Goal: Transaction & Acquisition: Purchase product/service

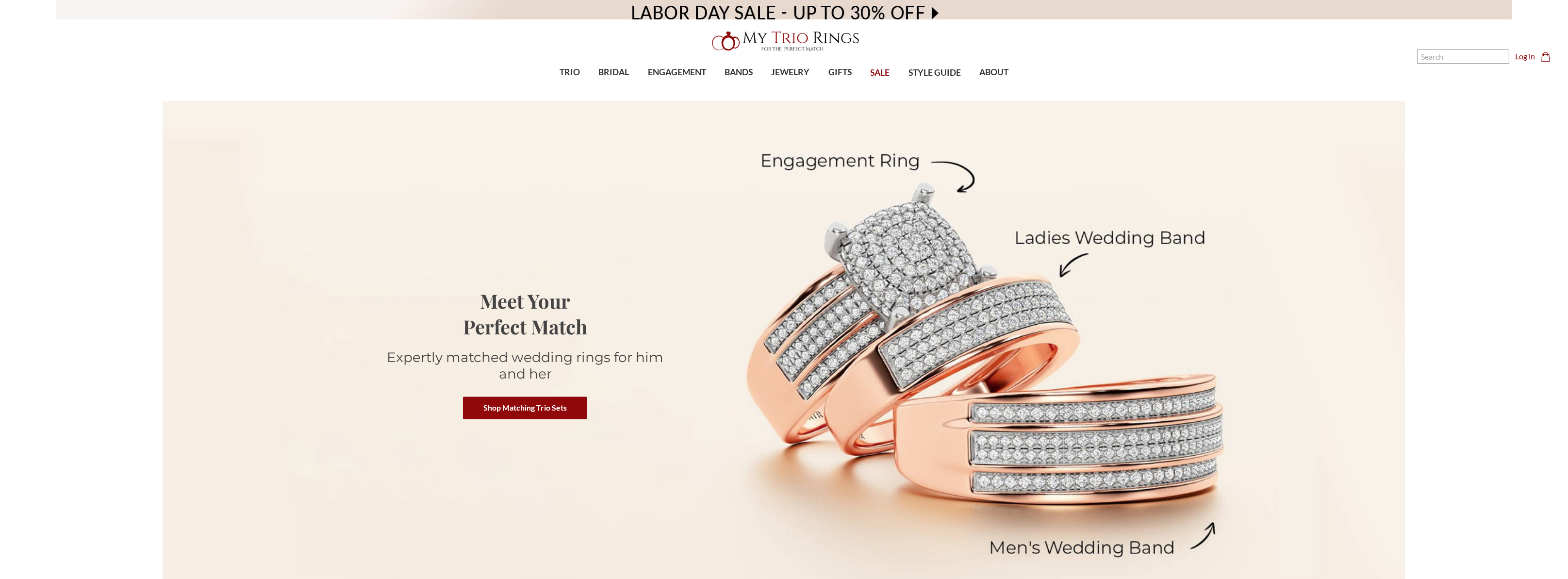
drag, startPoint x: 0, startPoint y: 0, endPoint x: 1530, endPoint y: 57, distance: 1531.1
click at [1530, 57] on link "Log in" at bounding box center [1524, 56] width 20 height 12
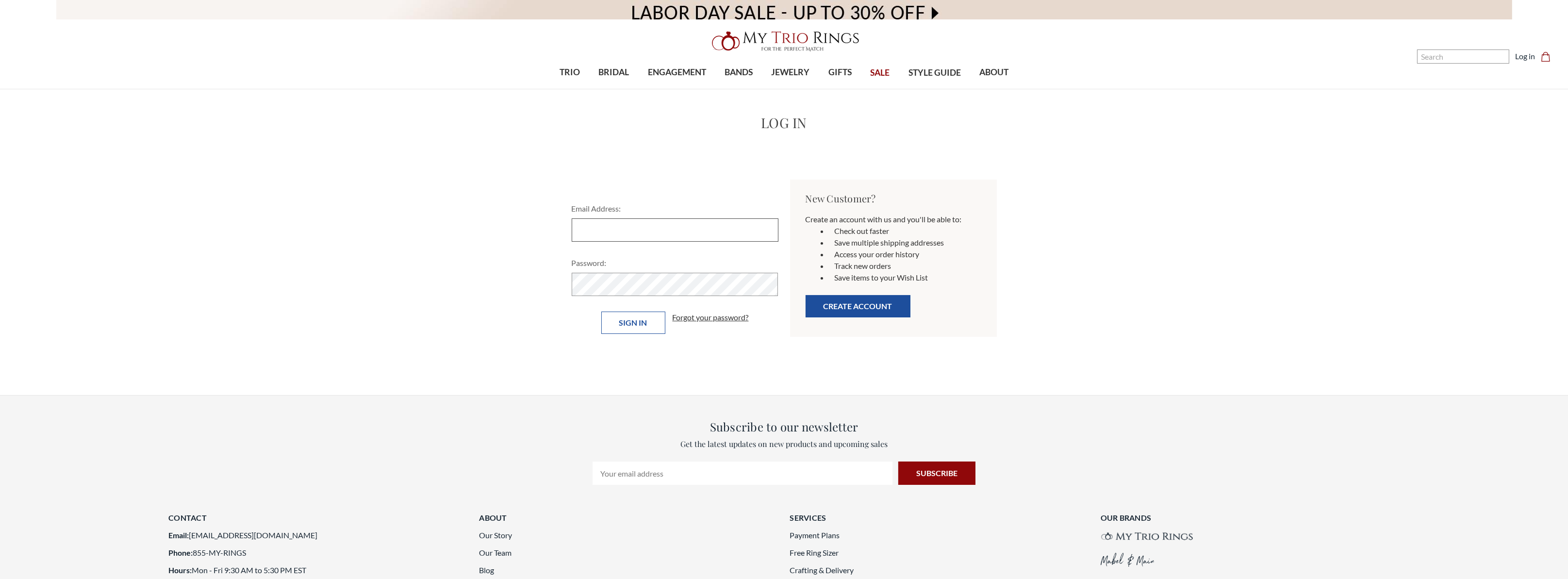
type input "queenesther748@yahoo.com"
click at [647, 325] on input "Sign in" at bounding box center [633, 322] width 64 height 22
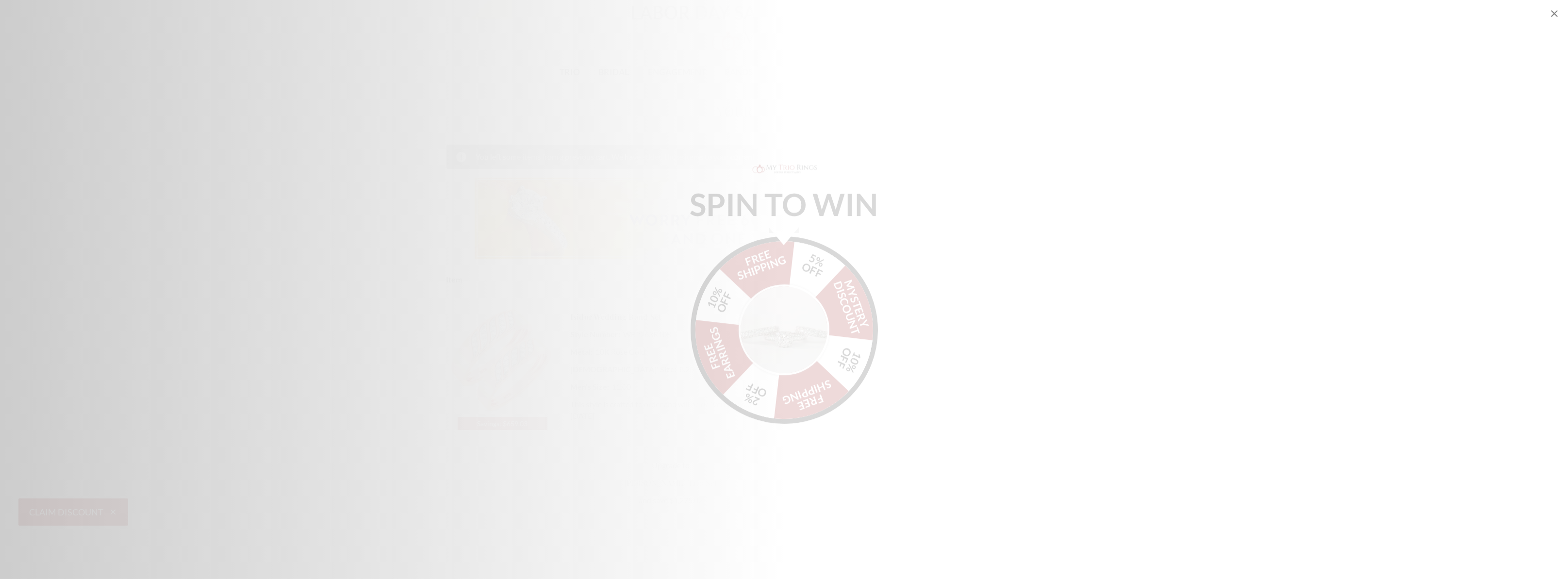
click at [1554, 14] on icon "Close popup" at bounding box center [1554, 14] width 12 height 12
select select "US"
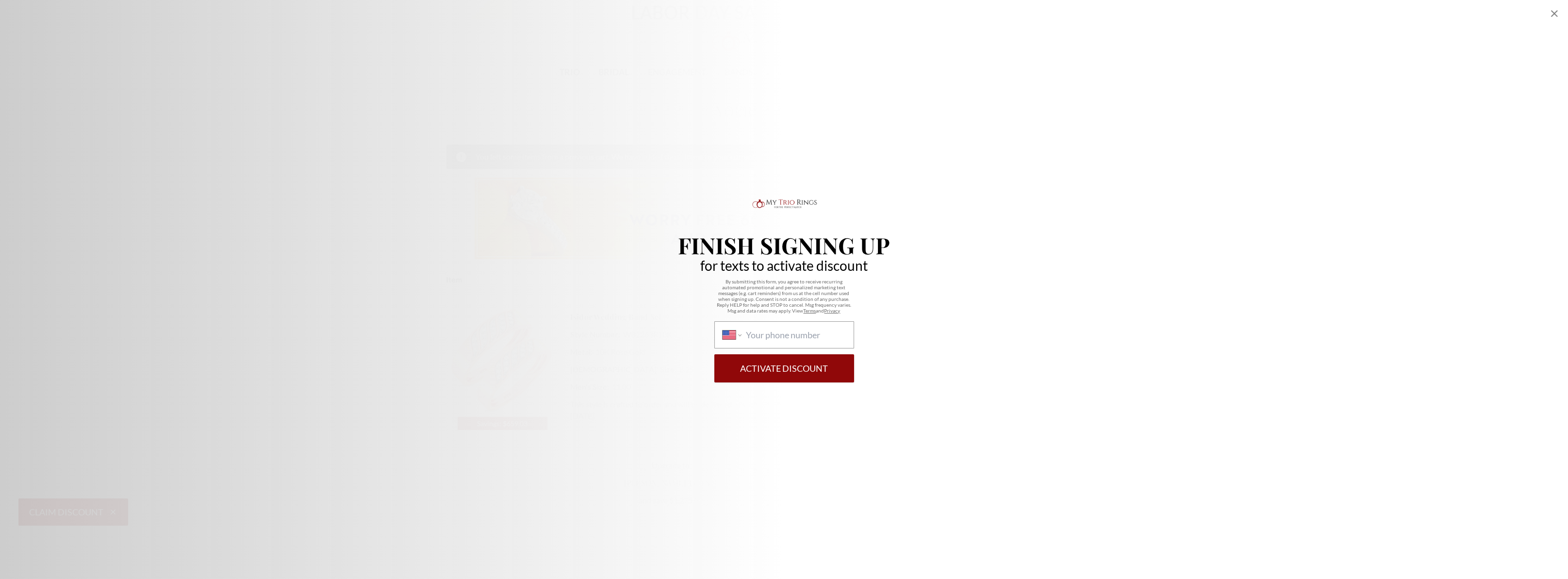
click at [1552, 12] on icon "Close popup" at bounding box center [1554, 14] width 12 height 12
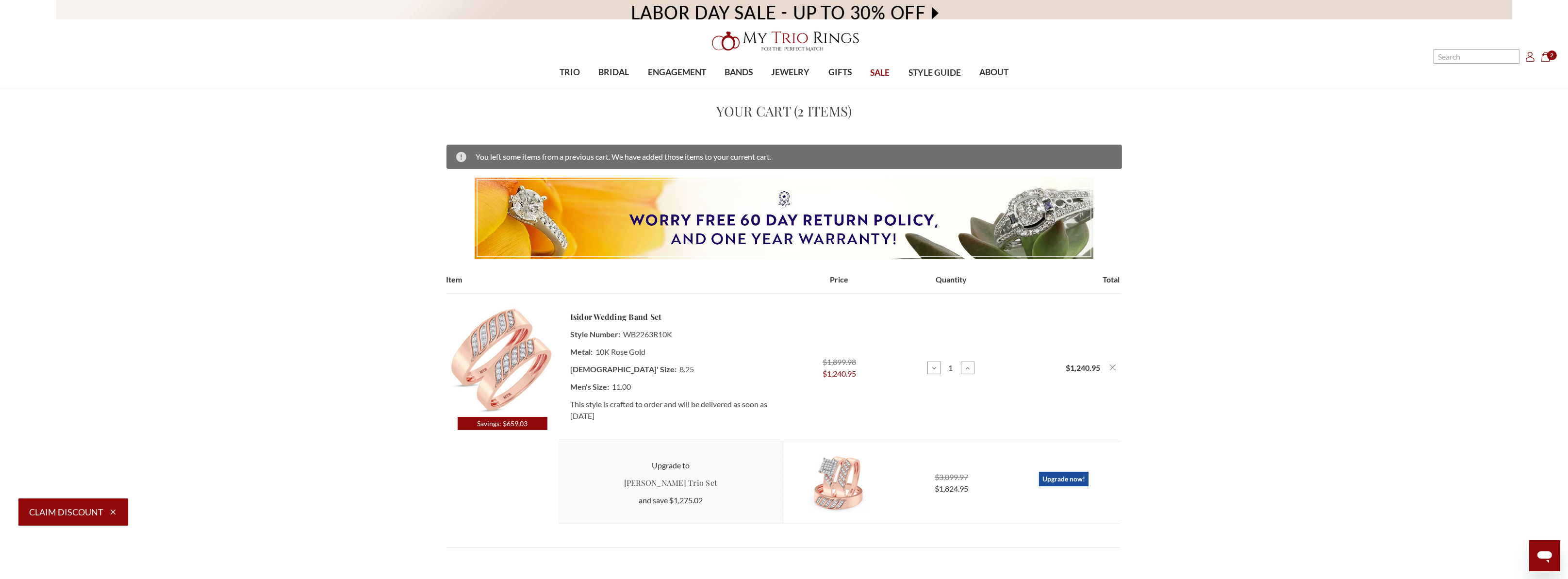
click at [510, 341] on img at bounding box center [502, 361] width 112 height 112
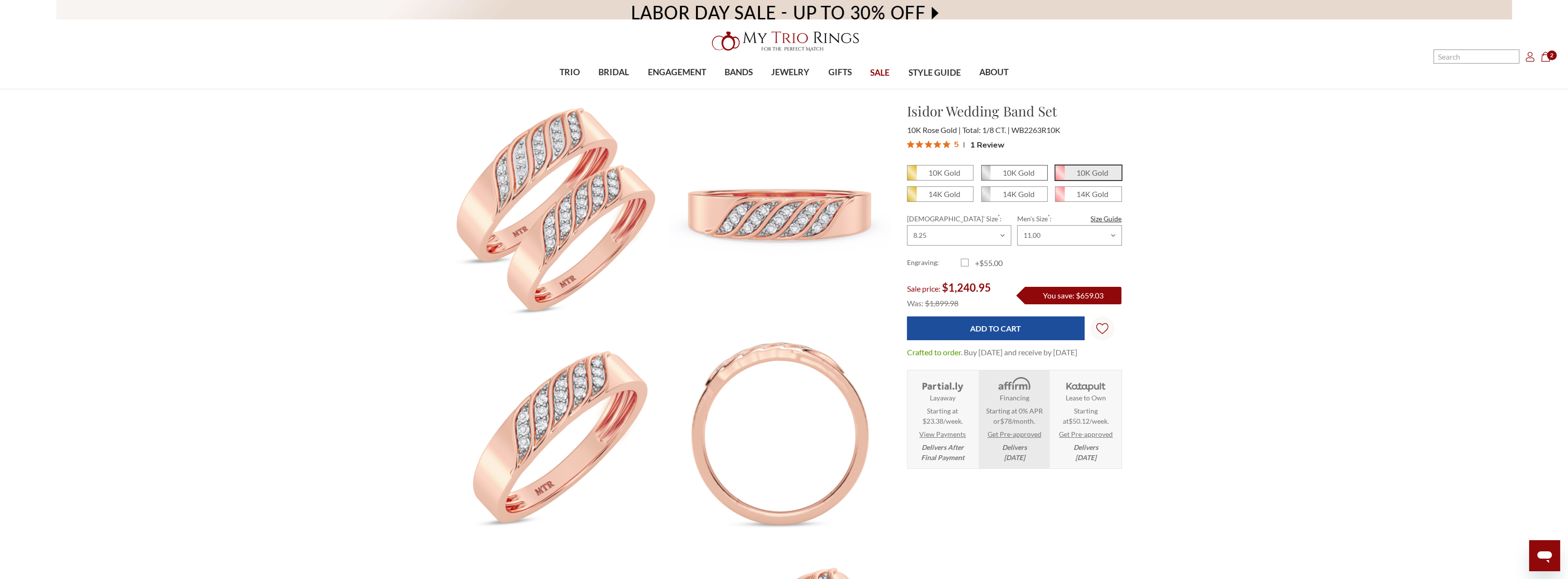
click at [1014, 176] on em "10K Gold" at bounding box center [1019, 172] width 32 height 9
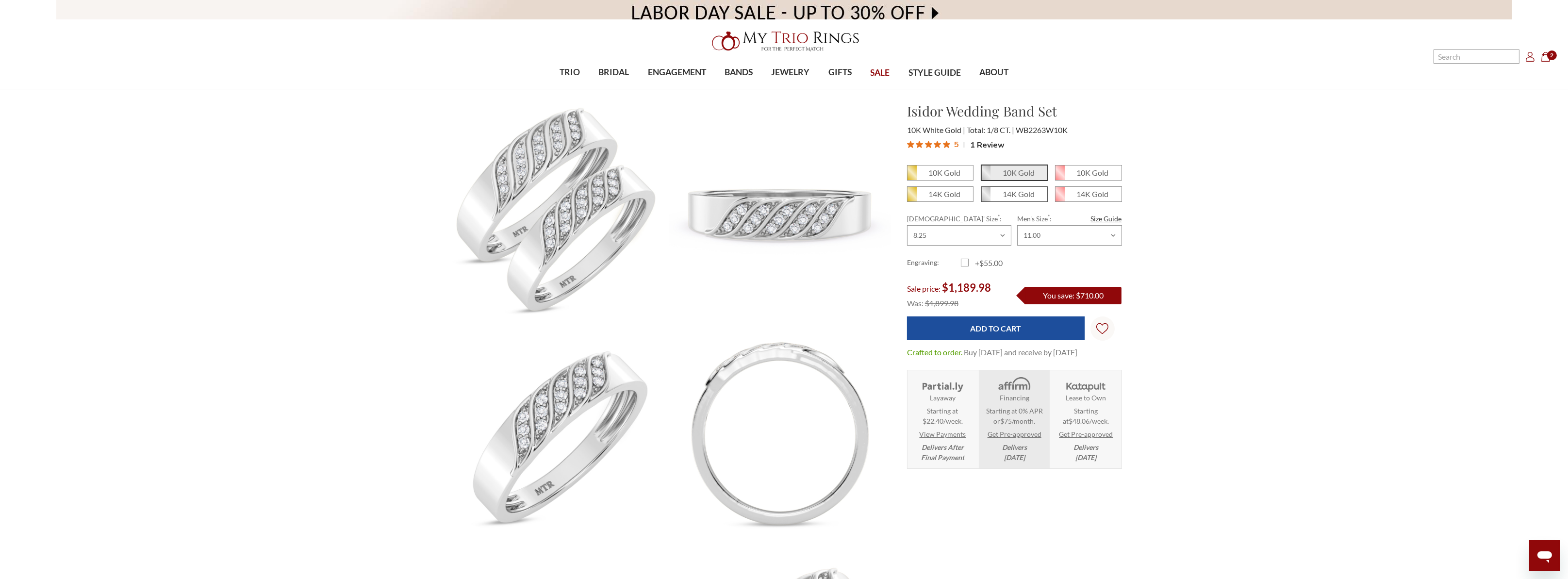
click at [1001, 196] on span "14K Gold" at bounding box center [1014, 194] width 66 height 15
click at [985, 198] on input "14K Gold" at bounding box center [985, 198] width 1 height 1
radio input "true"
click at [1007, 174] on em "10K Gold" at bounding box center [1019, 172] width 32 height 9
click at [985, 176] on input "10K Gold" at bounding box center [985, 176] width 1 height 1
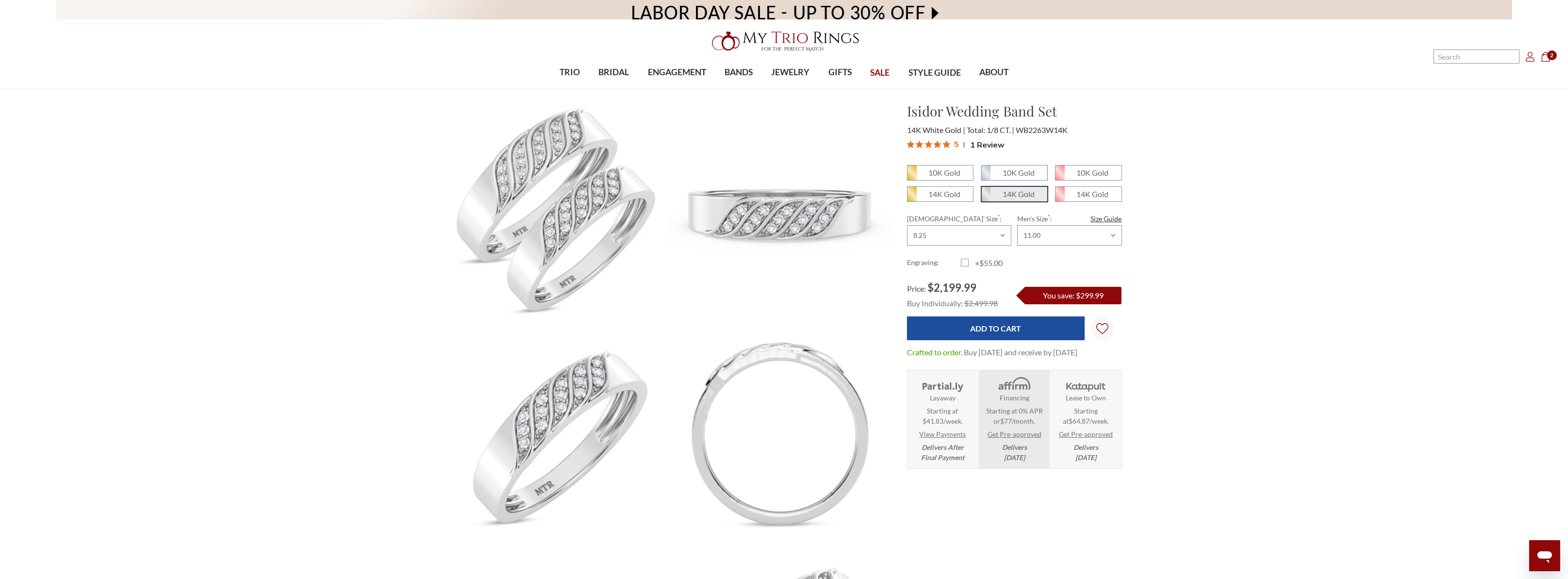
radio input "true"
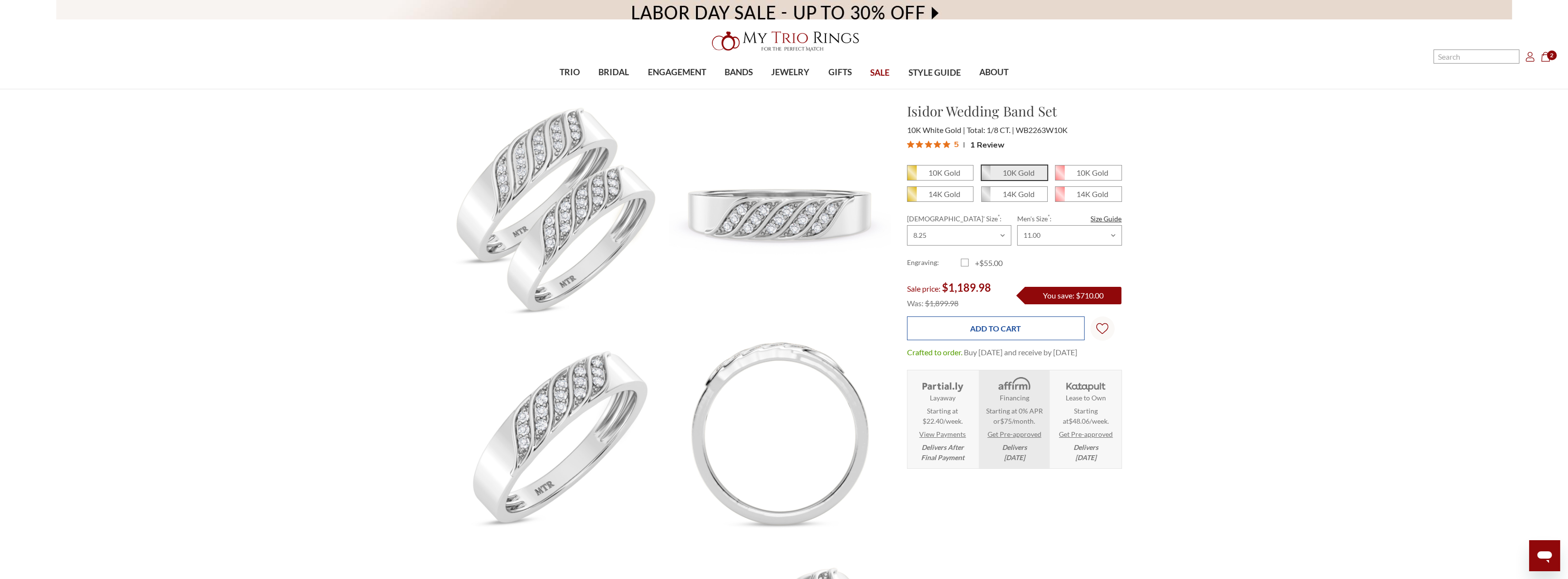
click at [1003, 324] on input "Add to Cart" at bounding box center [995, 328] width 177 height 24
type input "Add to Cart"
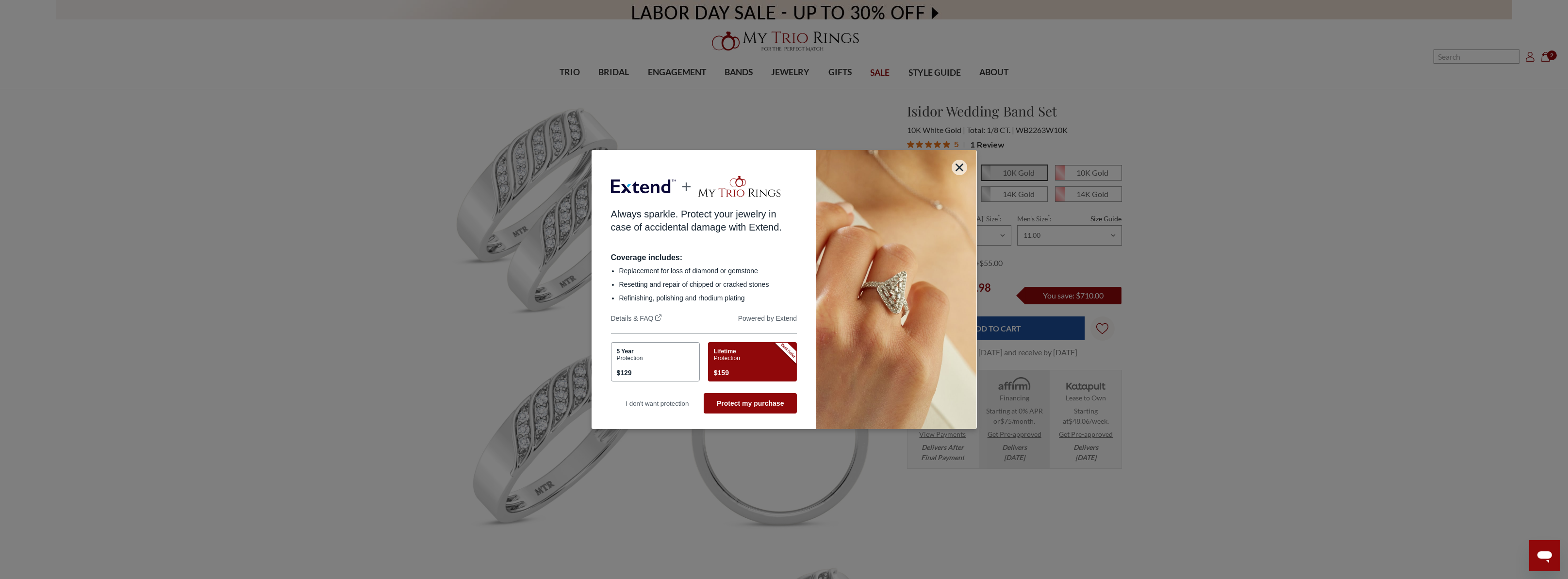
click at [739, 371] on div "Lifetime Protection $159" at bounding box center [751, 363] width 74 height 31
click at [752, 361] on div "Lifetime Protection $159" at bounding box center [751, 363] width 74 height 31
click at [756, 410] on button "Protect my purchase" at bounding box center [750, 403] width 93 height 20
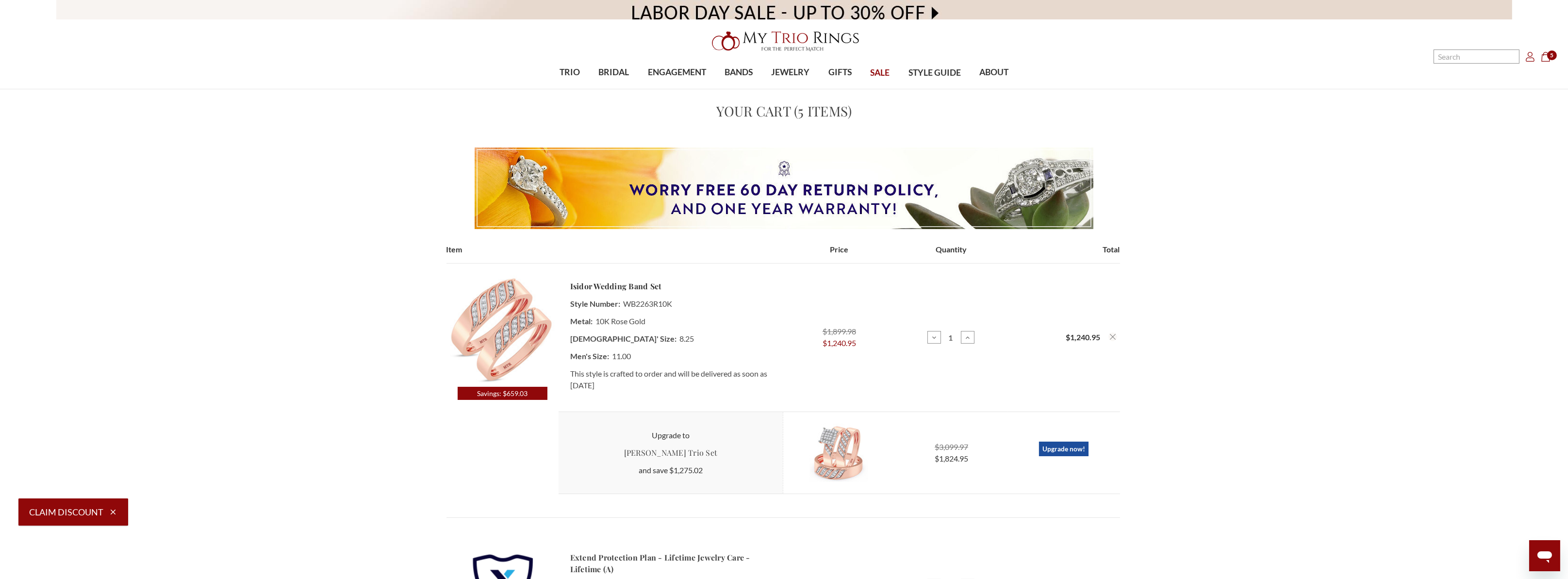
click at [1531, 60] on icon "Account Account" at bounding box center [1530, 57] width 10 height 10
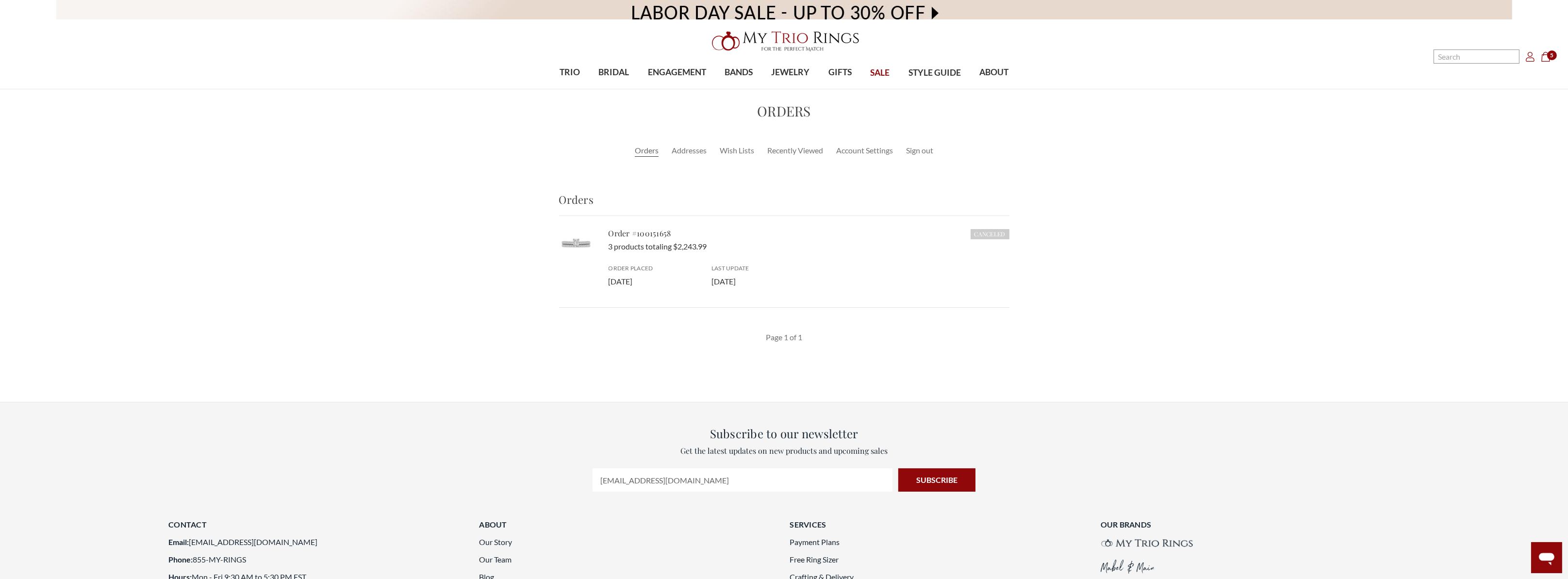
click at [1527, 59] on icon "Account Account" at bounding box center [1530, 57] width 10 height 10
